Goal: Information Seeking & Learning: Learn about a topic

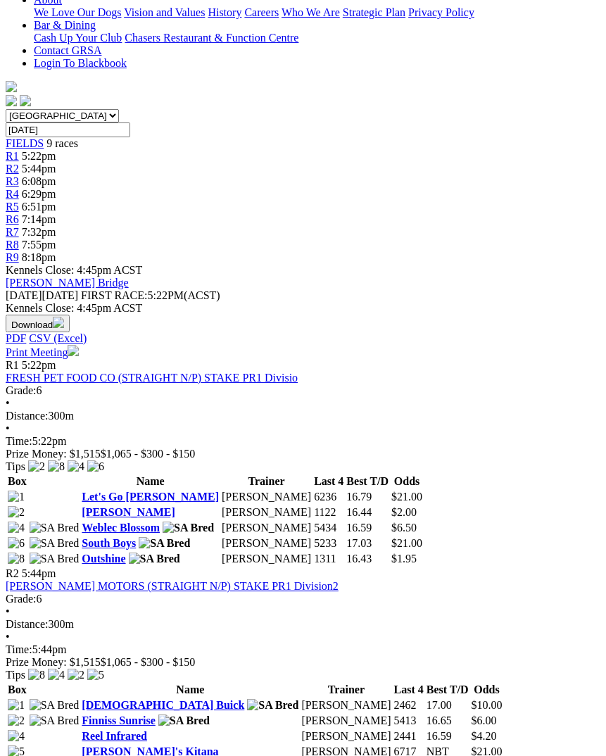
scroll to position [375, 0]
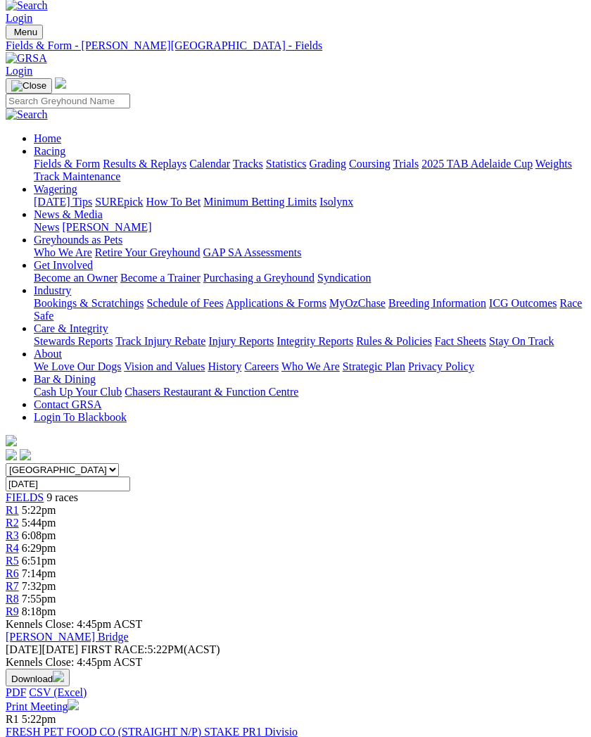
scroll to position [0, 10]
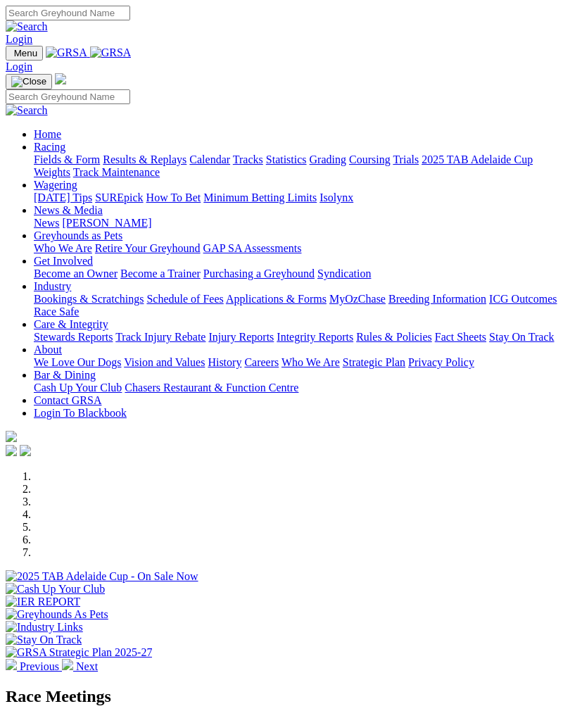
scroll to position [391, 0]
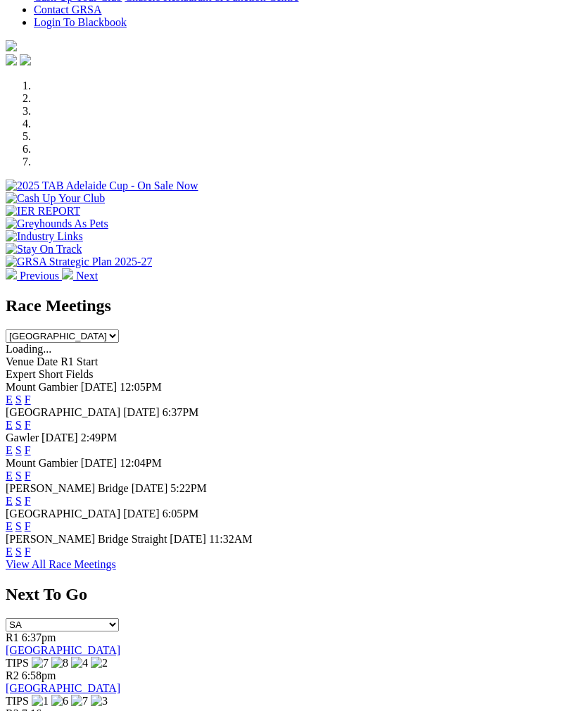
click at [31, 520] on link "F" at bounding box center [28, 526] width 6 height 12
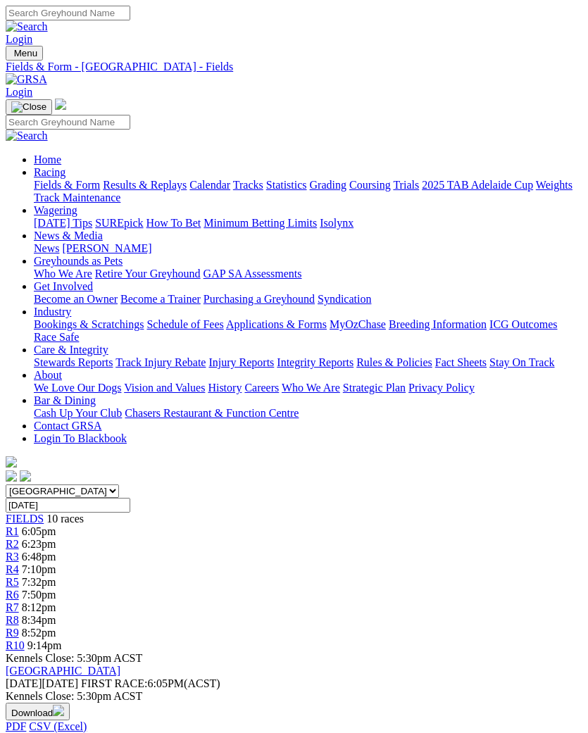
scroll to position [1, 0]
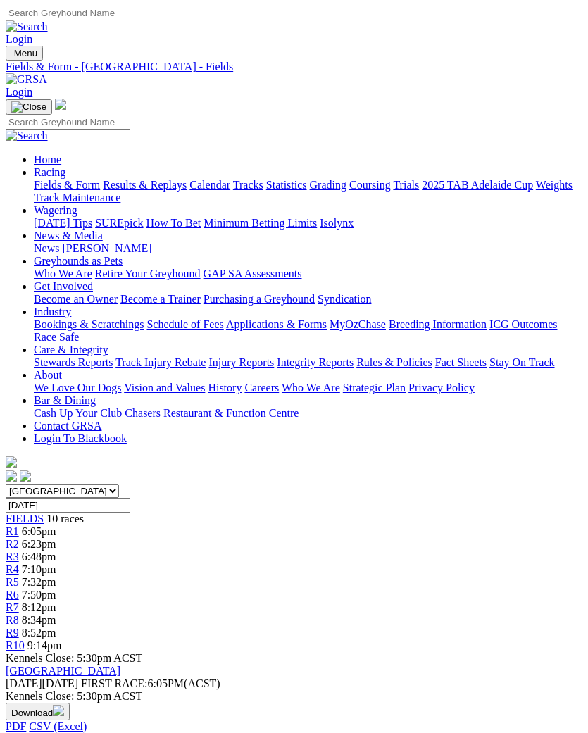
scroll to position [1, 0]
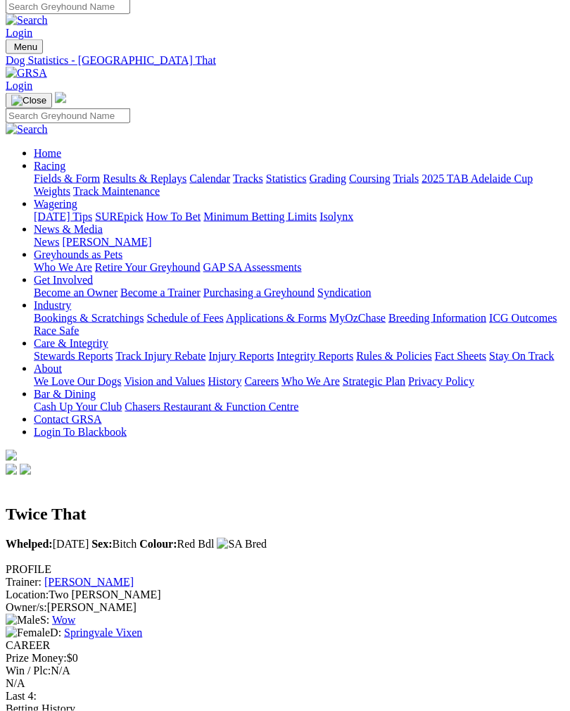
scroll to position [7, 0]
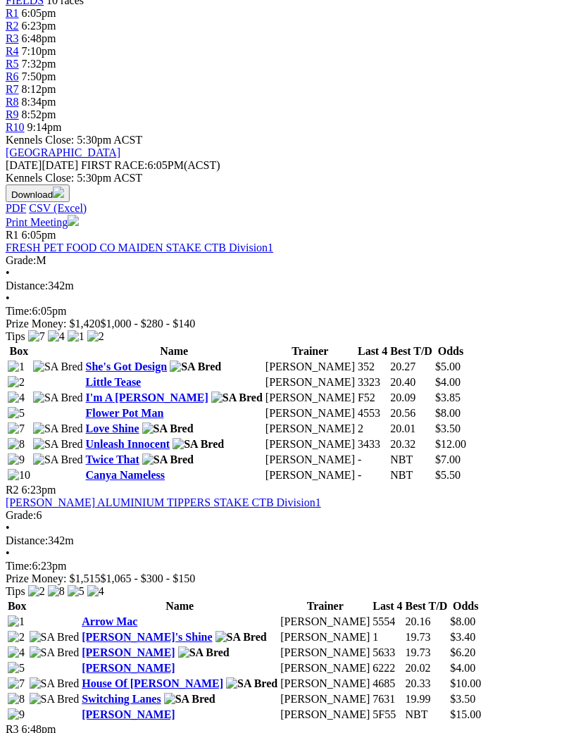
scroll to position [430, 8]
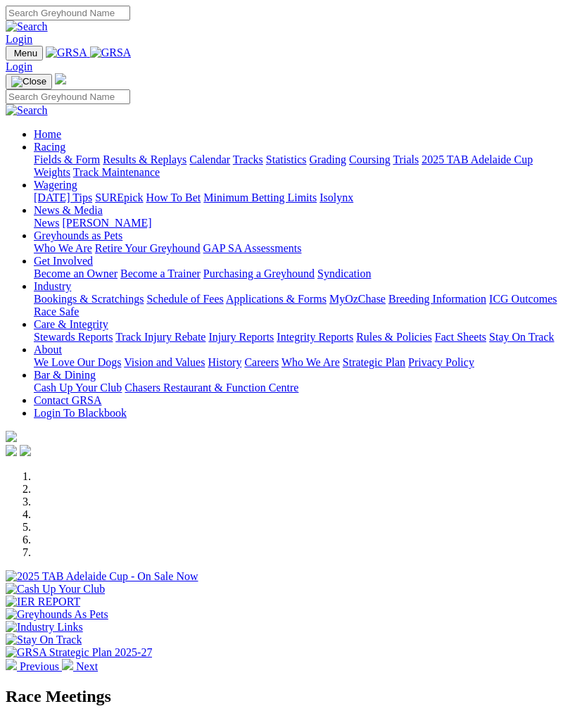
scroll to position [391, 0]
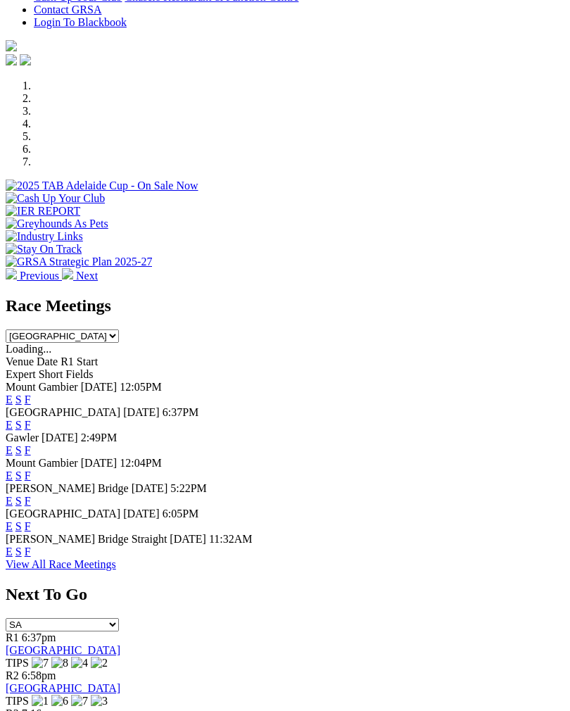
click at [31, 557] on link "F" at bounding box center [28, 551] width 6 height 12
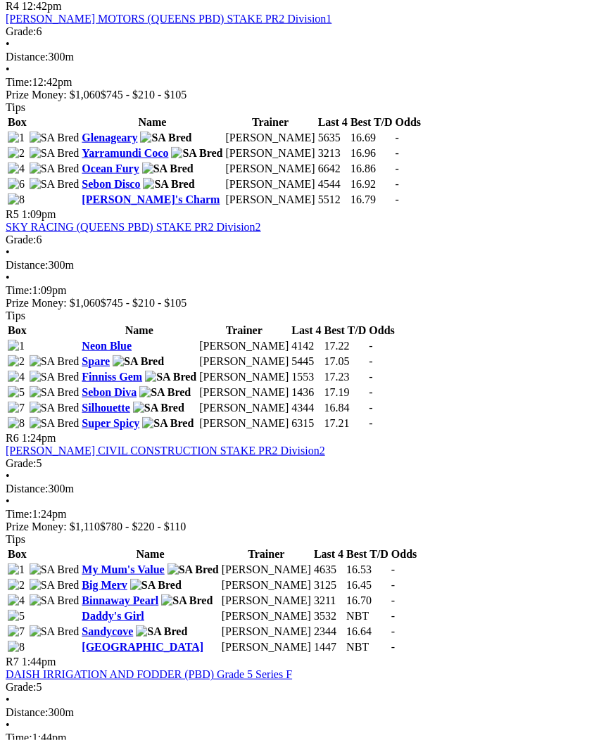
scroll to position [1376, 0]
